Goal: Ask a question

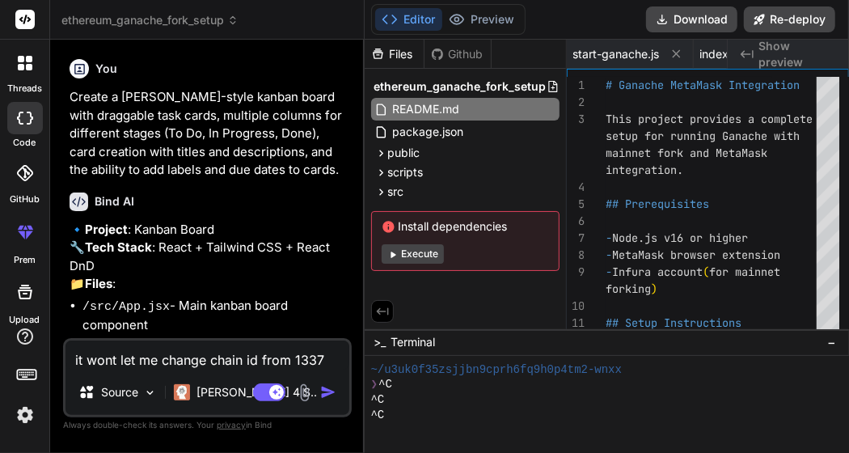
scroll to position [61, 0]
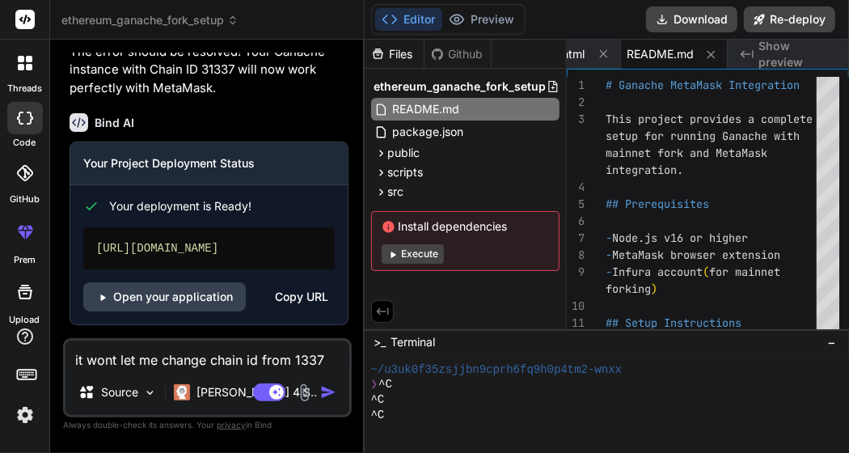
click at [229, 79] on p "The error should be resolved! Your Ganache instance with Chain ID 31337 will no…" at bounding box center [209, 70] width 279 height 55
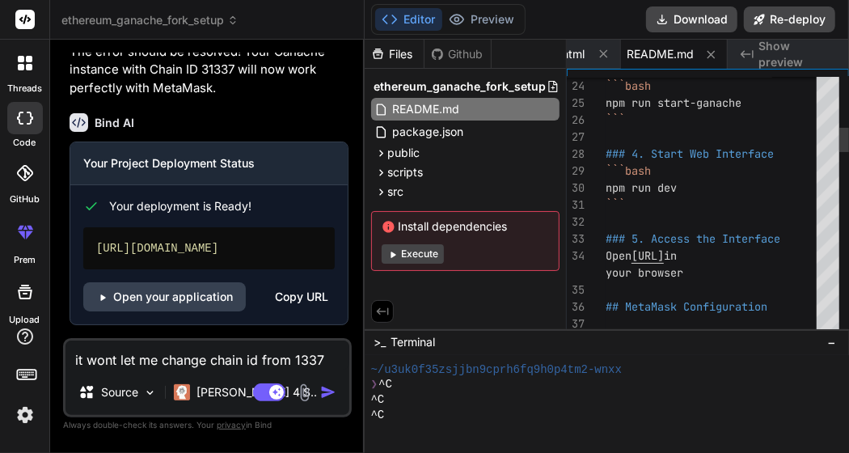
drag, startPoint x: 601, startPoint y: 193, endPoint x: 672, endPoint y: 189, distance: 71.3
click at [671, 189] on div "24 25 26 27 28 29 30 31 32 33 34 35 36 37 38 already running ) ```bash npm run …" at bounding box center [708, 207] width 282 height 260
type textarea "already running) ```bash npm run start-ganache ``` ### 4. Start Web Interface `…"
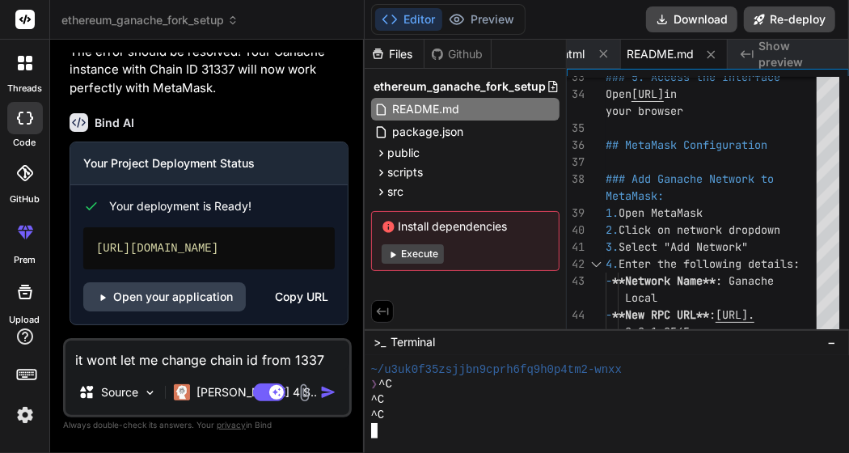
click at [419, 438] on div at bounding box center [609, 430] width 476 height 15
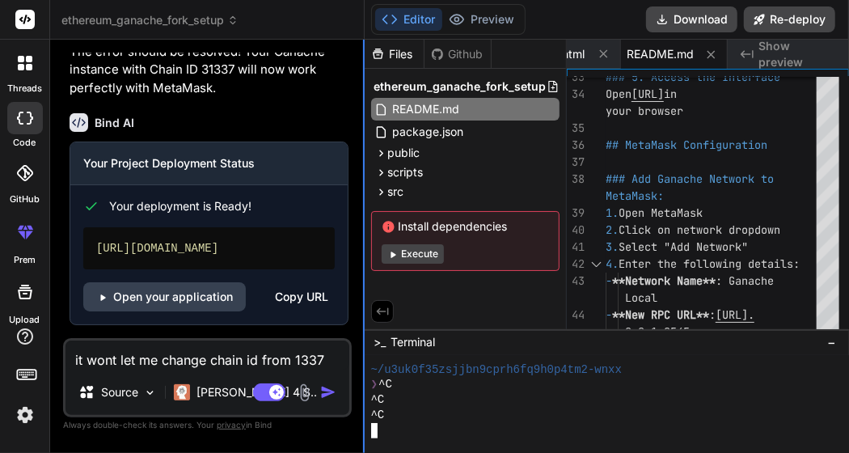
scroll to position [0, 2]
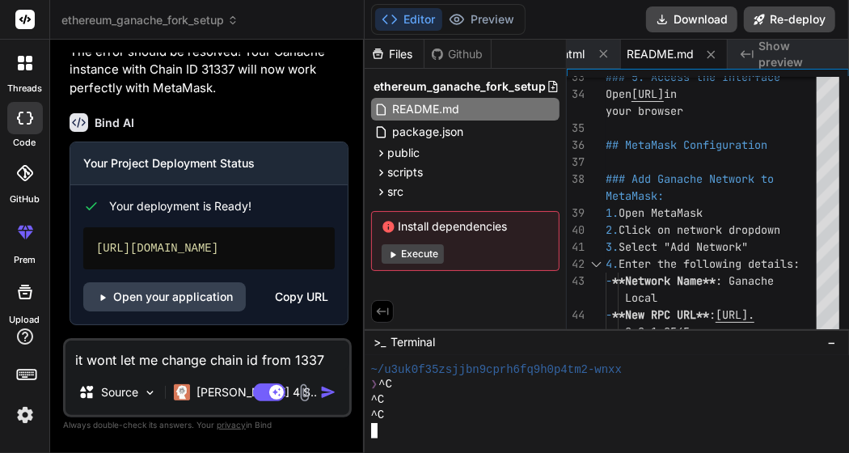
type textarea "N"
click at [518, 336] on div ">_ Terminal −" at bounding box center [607, 342] width 485 height 27
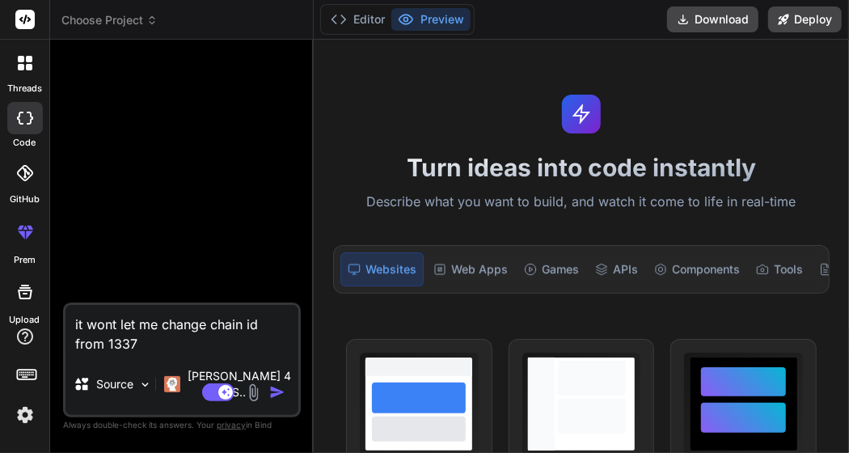
click at [239, 123] on div at bounding box center [183, 178] width 235 height 250
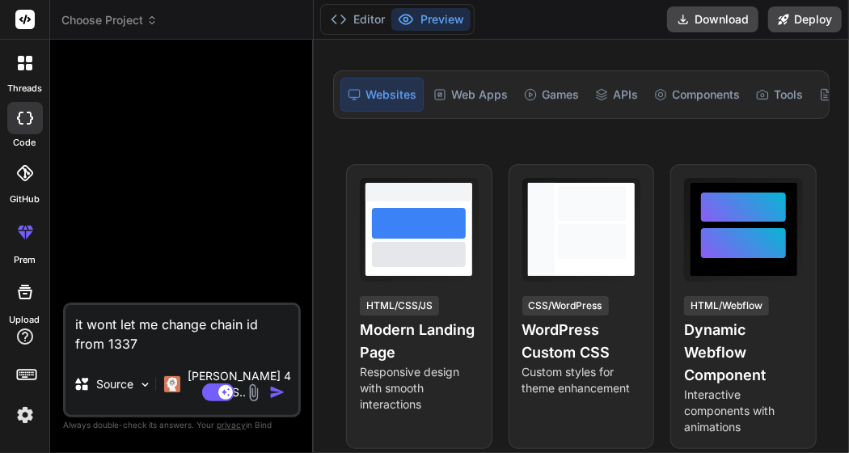
scroll to position [485, 0]
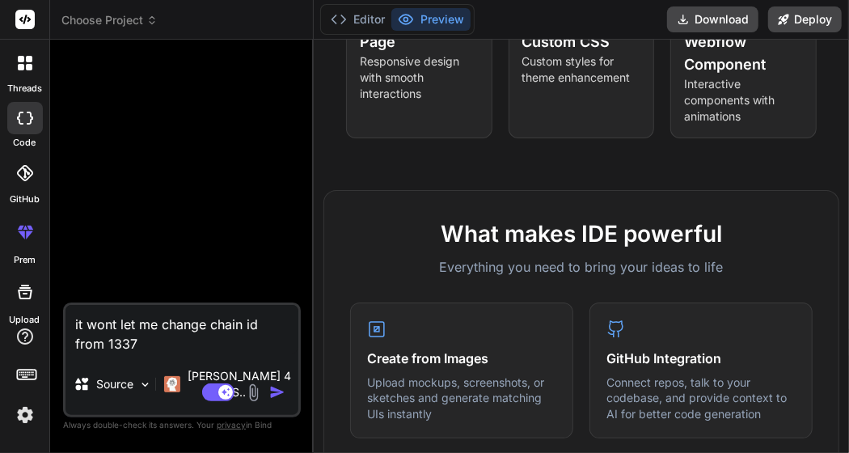
type textarea "x"
